Goal: Task Accomplishment & Management: Manage account settings

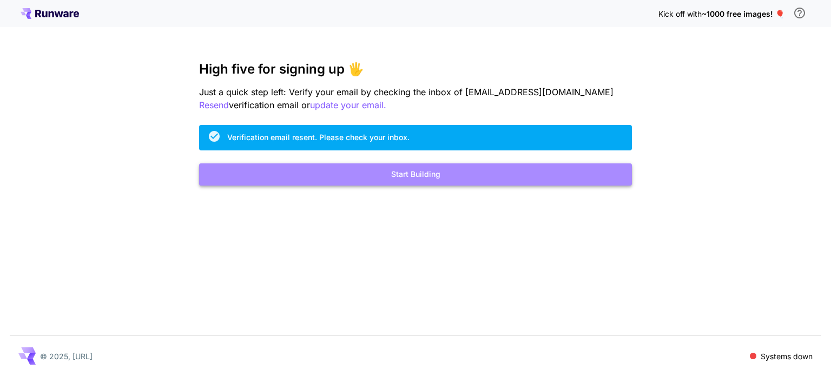
click at [390, 180] on button "Start Building" at bounding box center [415, 174] width 433 height 22
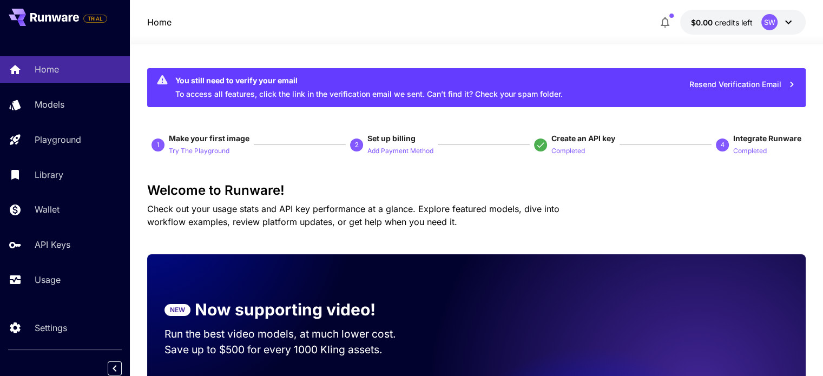
click at [787, 21] on icon at bounding box center [787, 22] width 13 height 13
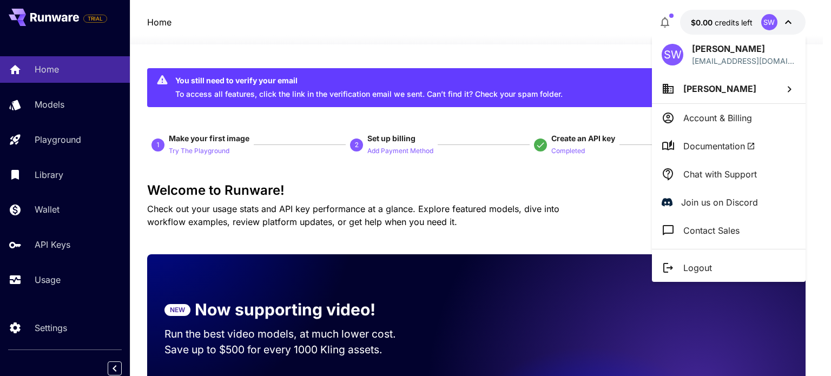
click at [471, 48] on div at bounding box center [415, 188] width 831 height 376
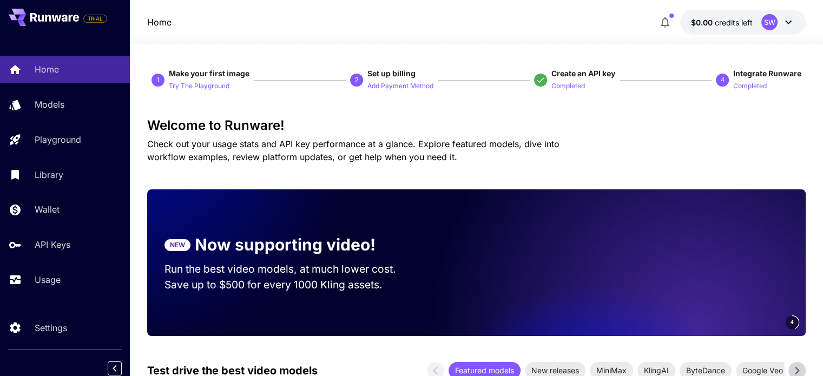
click at [790, 23] on icon at bounding box center [787, 22] width 13 height 13
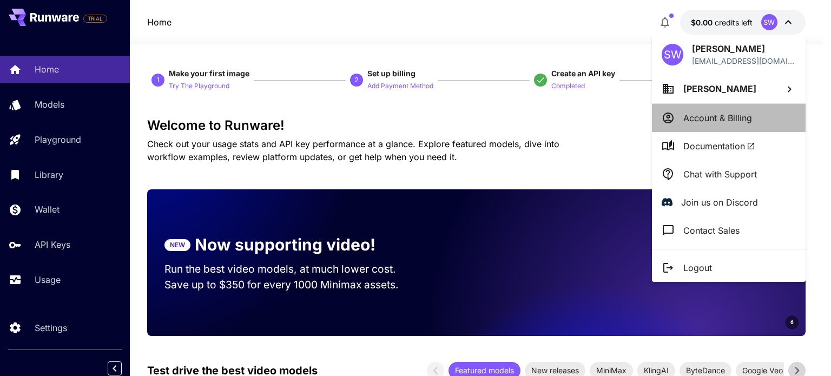
click at [744, 115] on p "Account & Billing" at bounding box center [717, 117] width 69 height 13
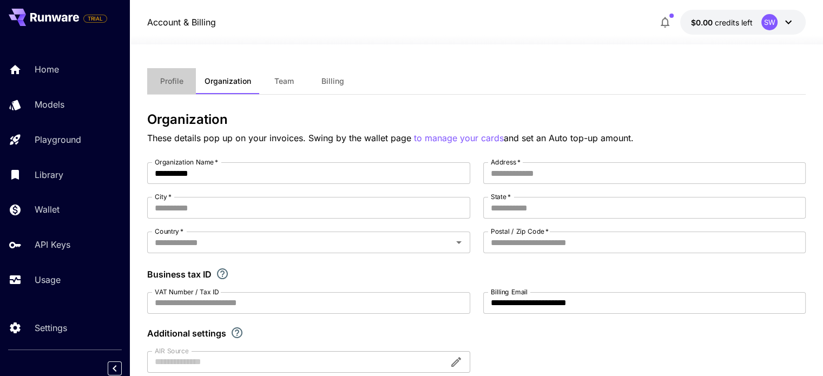
click at [164, 80] on span "Profile" at bounding box center [171, 81] width 23 height 10
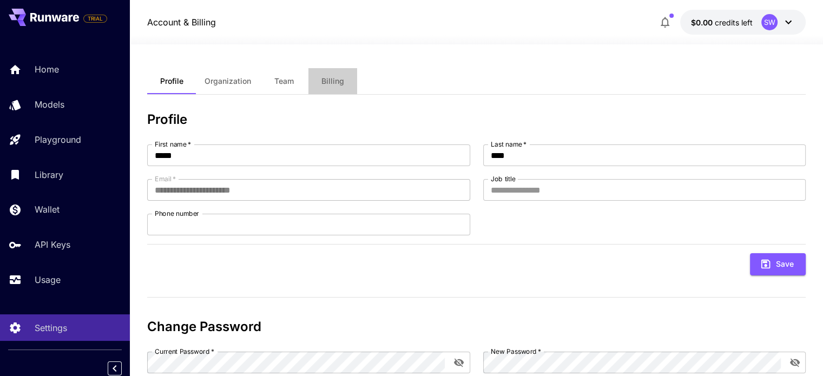
click at [341, 84] on span "Billing" at bounding box center [332, 81] width 23 height 10
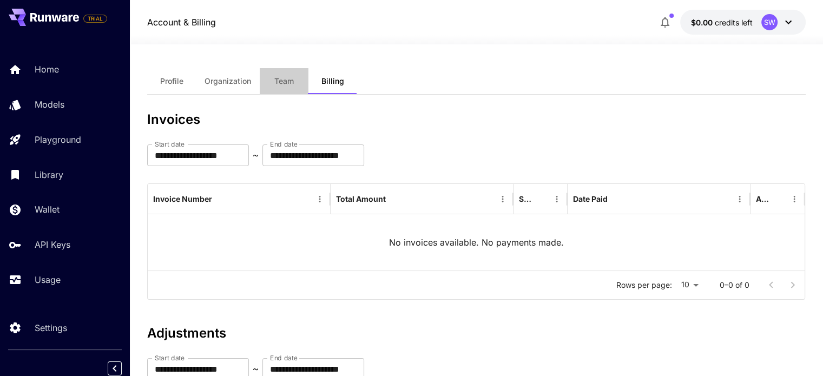
click at [289, 78] on span "Team" at bounding box center [283, 81] width 19 height 10
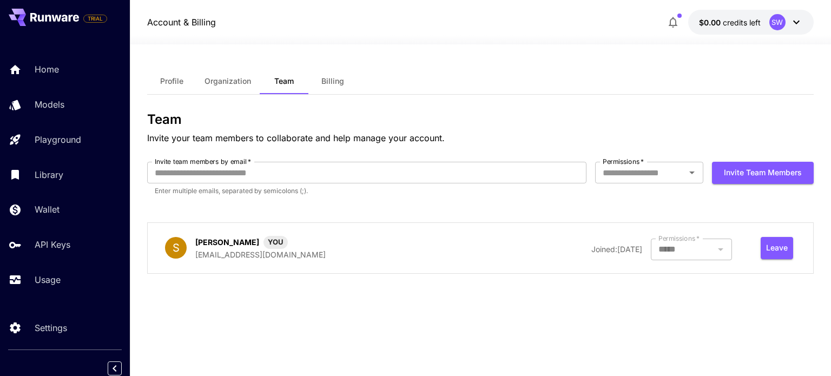
click at [731, 247] on div at bounding box center [691, 249] width 81 height 22
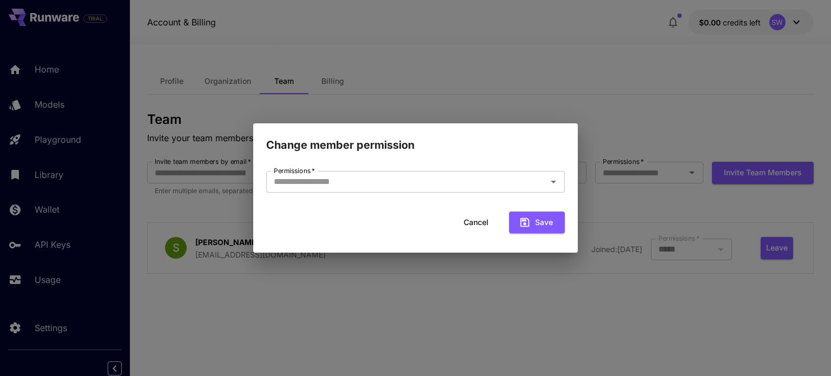
type input "*****"
click at [466, 217] on button "Cancel" at bounding box center [476, 222] width 49 height 22
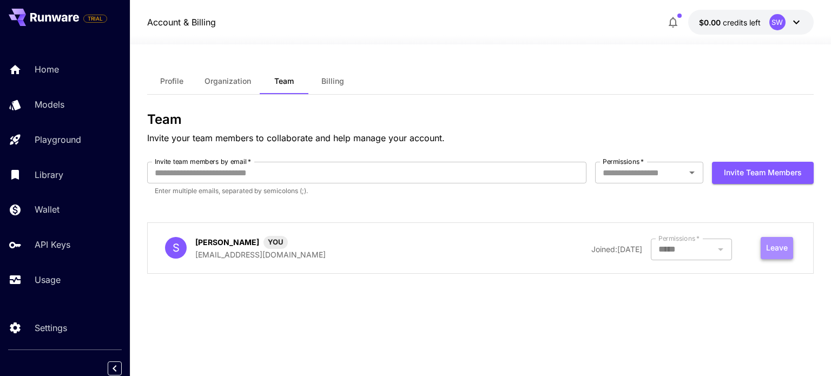
click at [765, 248] on button "Leave" at bounding box center [776, 248] width 32 height 22
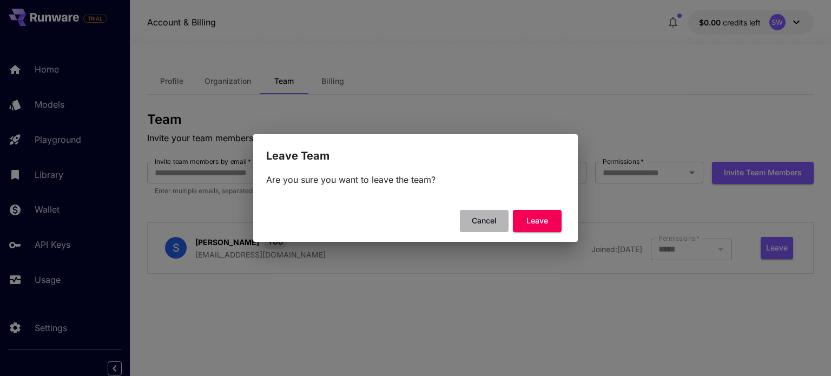
click at [495, 219] on button "Cancel" at bounding box center [484, 221] width 49 height 22
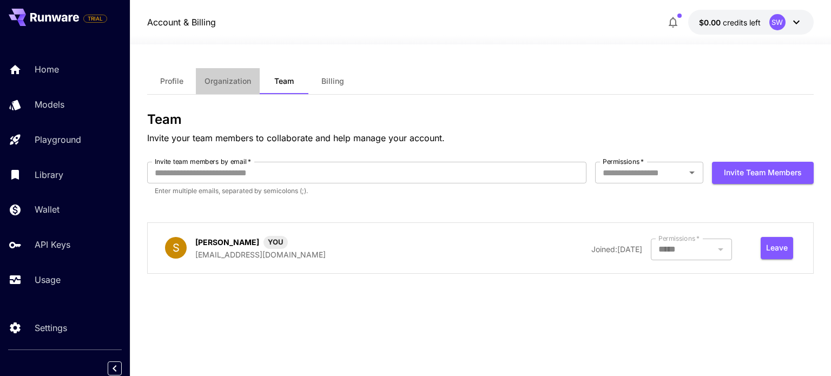
click at [224, 83] on span "Organization" at bounding box center [227, 81] width 47 height 10
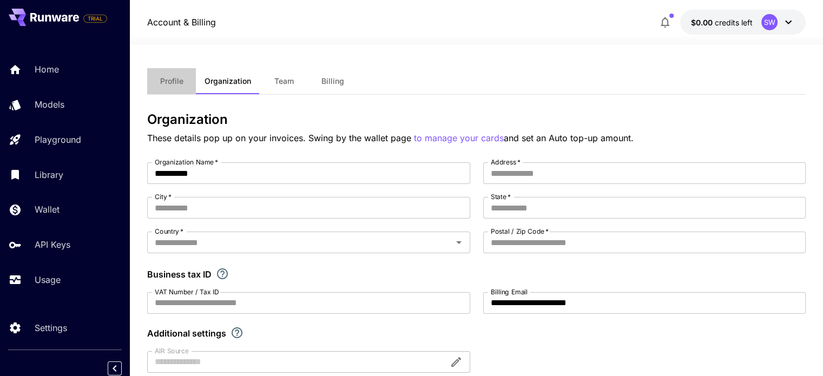
click at [182, 77] on span "Profile" at bounding box center [171, 81] width 23 height 10
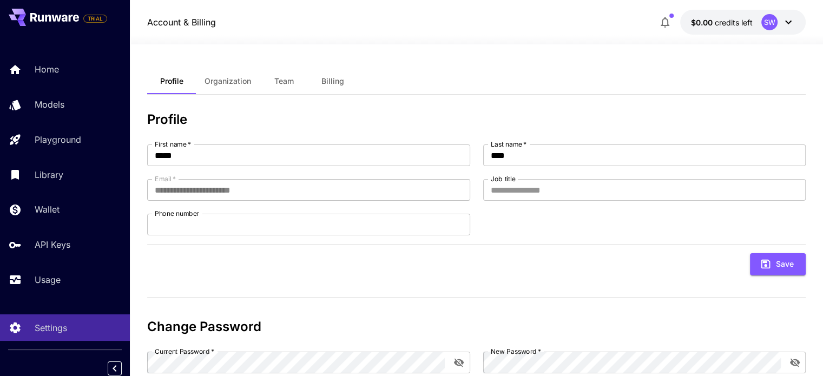
click at [792, 19] on icon at bounding box center [787, 22] width 13 height 13
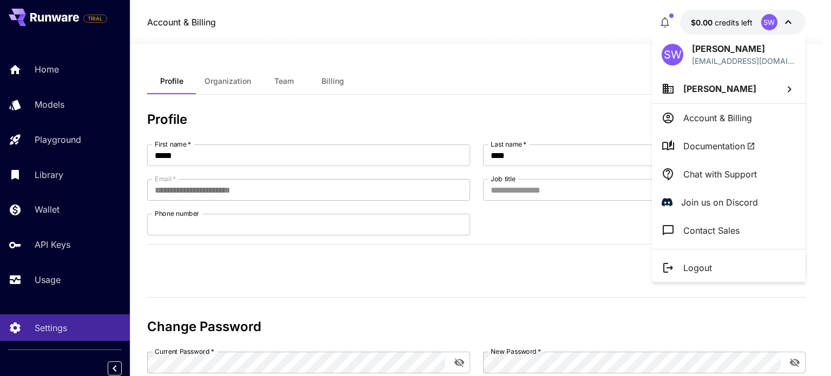
click at [515, 78] on div at bounding box center [415, 188] width 831 height 376
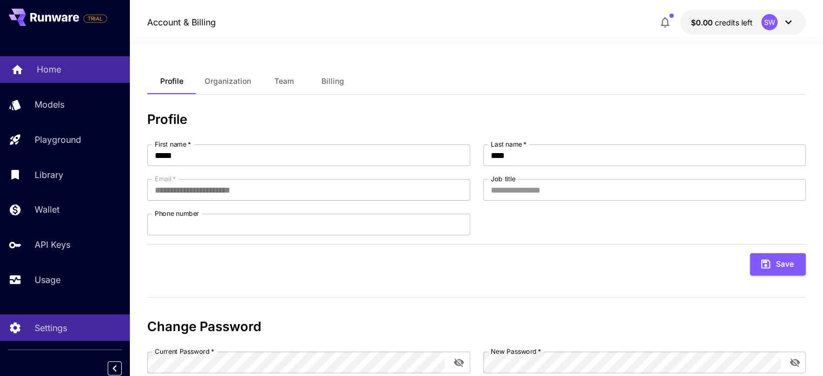
click at [32, 64] on link "Home" at bounding box center [65, 69] width 130 height 26
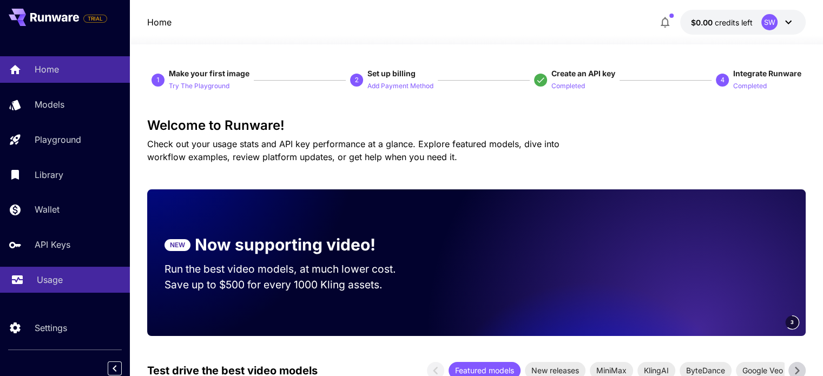
click at [67, 284] on div "Usage" at bounding box center [79, 279] width 84 height 13
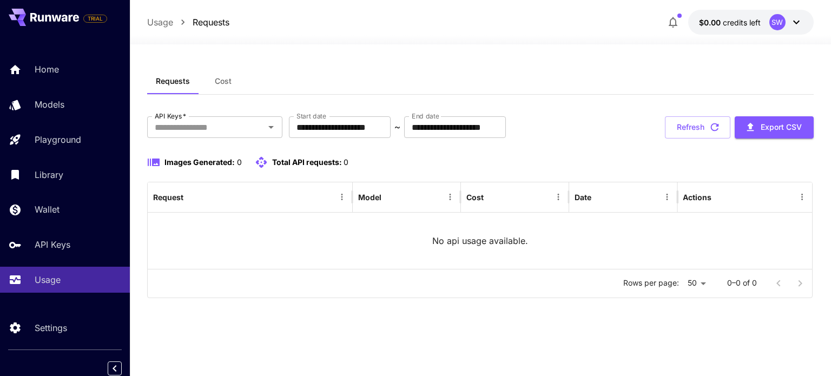
click at [790, 23] on icon at bounding box center [796, 22] width 13 height 13
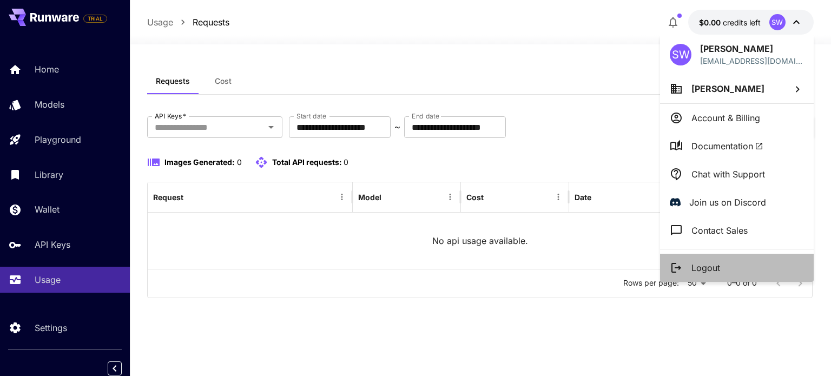
click at [680, 261] on icon at bounding box center [675, 267] width 13 height 13
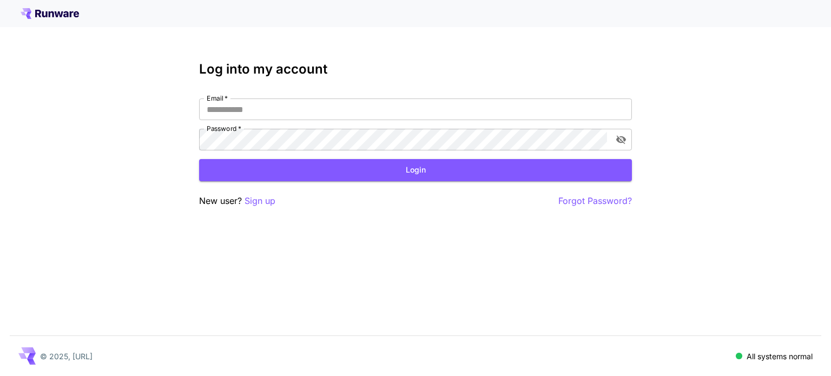
type input "**********"
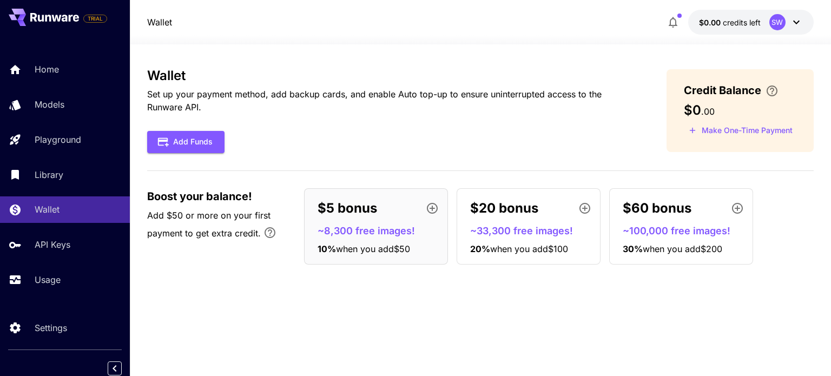
click at [790, 21] on icon at bounding box center [796, 22] width 13 height 13
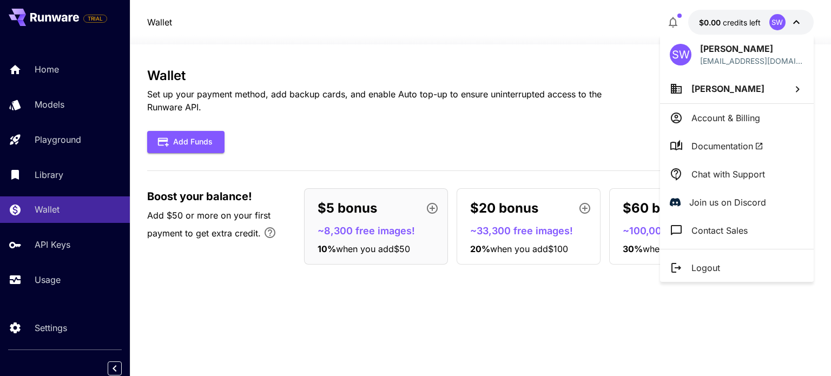
click at [557, 68] on div at bounding box center [415, 188] width 831 height 376
